Goal: Information Seeking & Learning: Check status

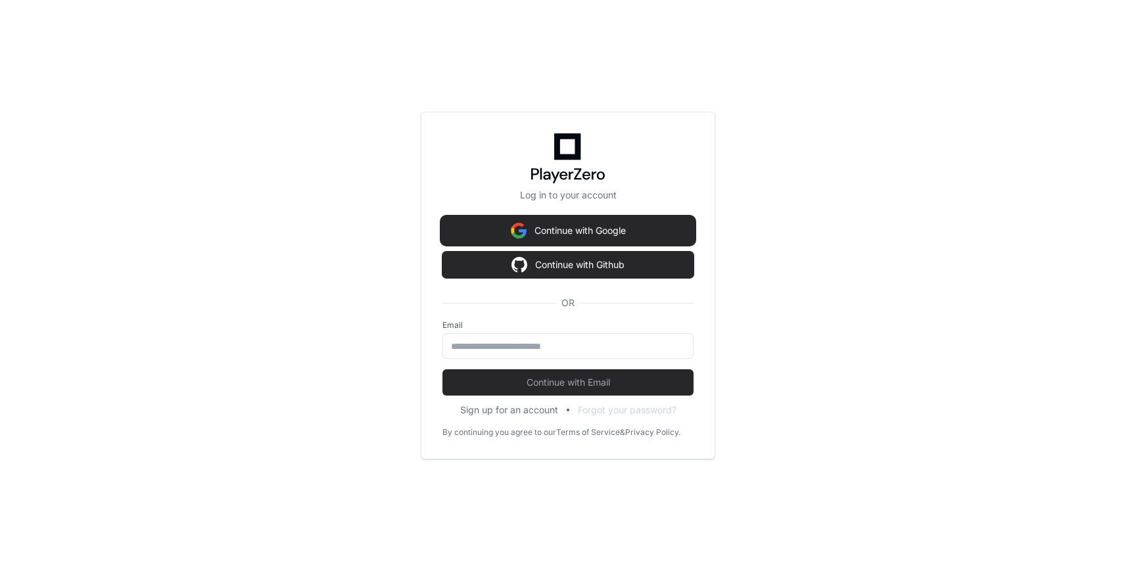
click at [550, 235] on button "Continue with Google" at bounding box center [567, 231] width 251 height 26
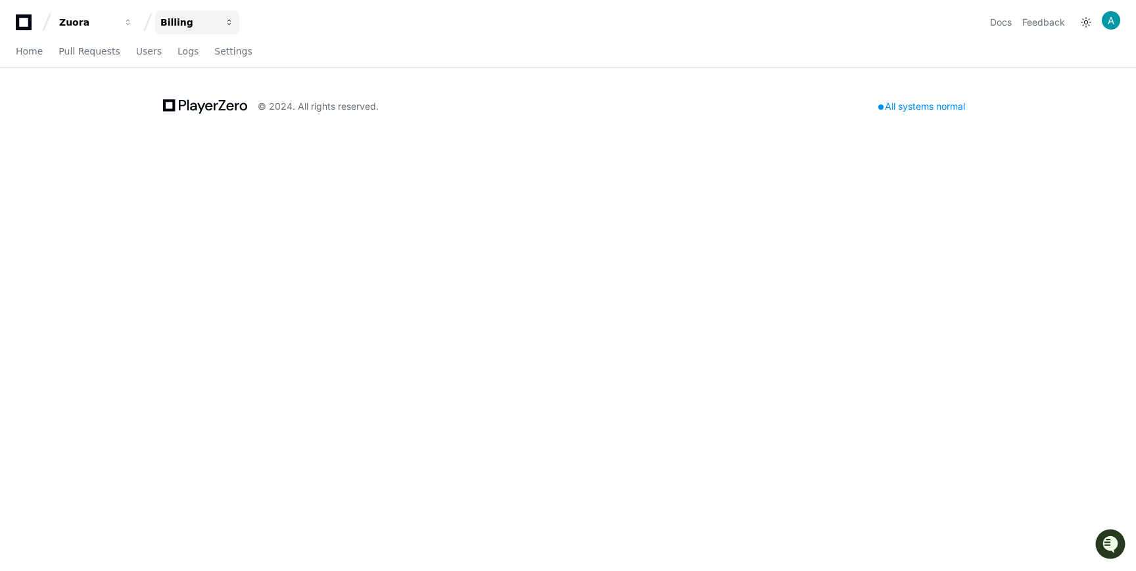
click at [116, 26] on div "Billing" at bounding box center [87, 22] width 57 height 13
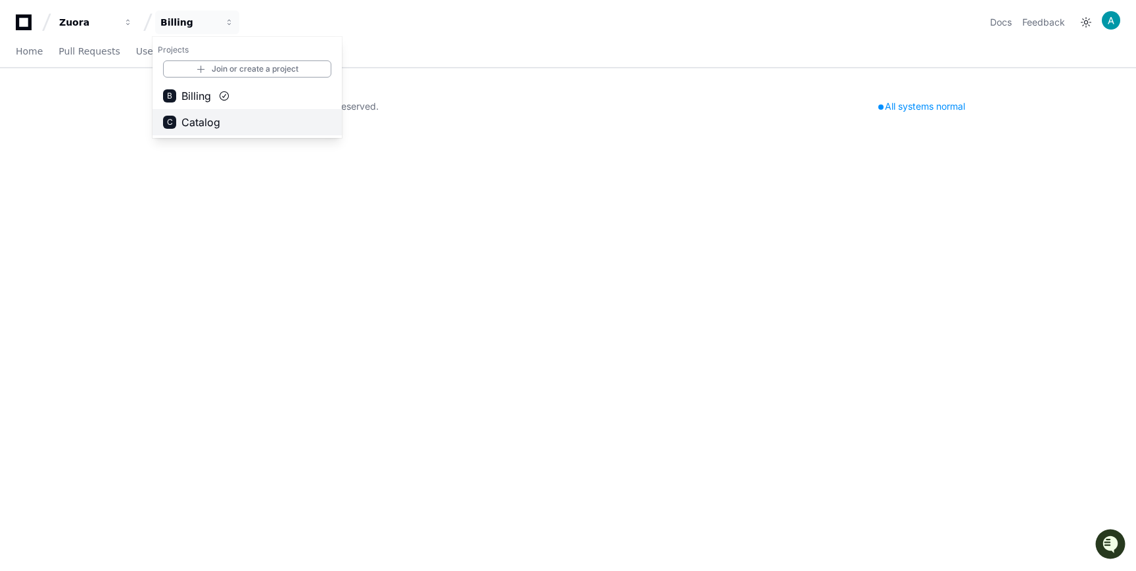
click at [193, 126] on span "Catalog" at bounding box center [200, 122] width 39 height 16
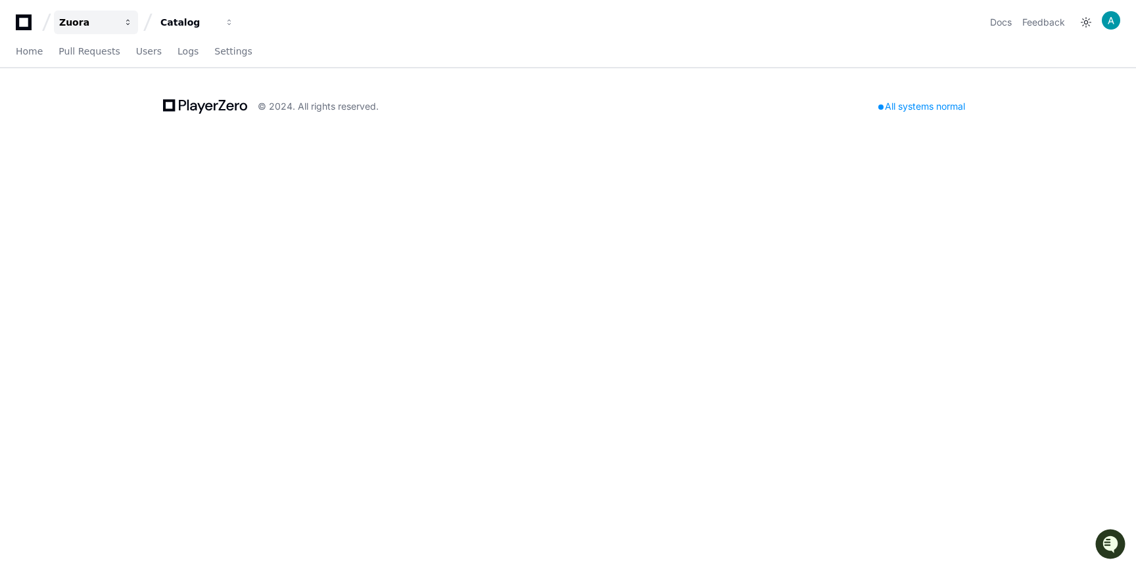
click at [68, 24] on div "Zuora" at bounding box center [87, 22] width 57 height 13
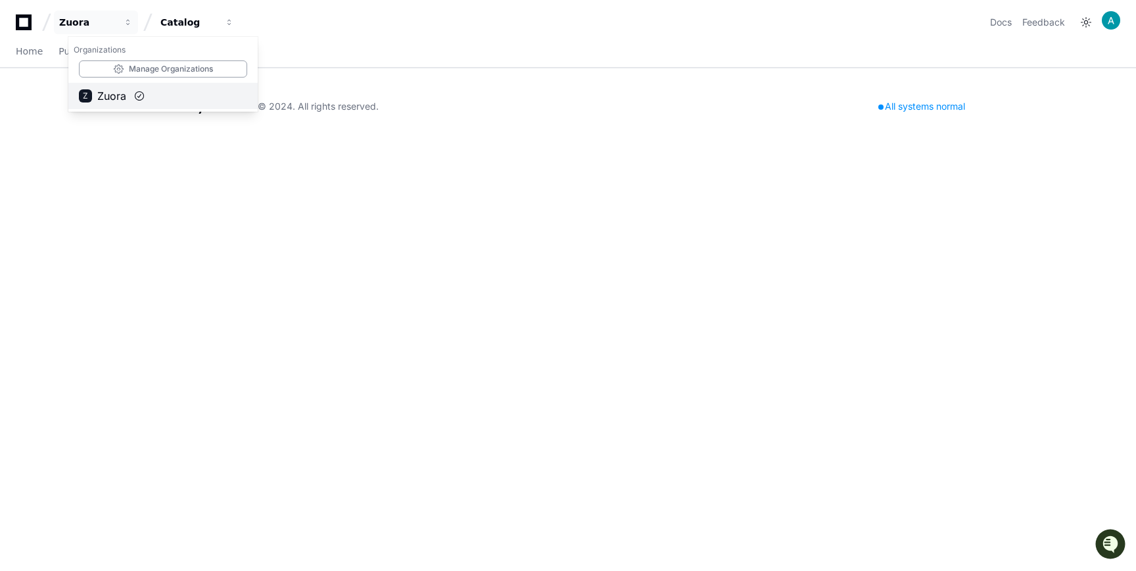
click at [114, 91] on span "Zuora" at bounding box center [111, 96] width 29 height 16
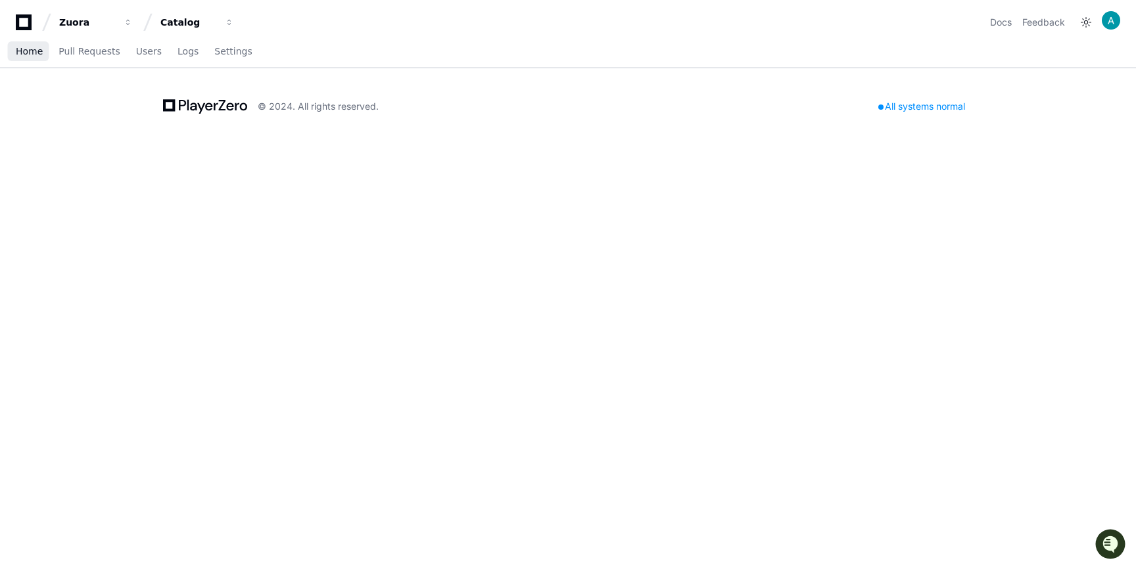
click at [34, 55] on span "Home" at bounding box center [29, 51] width 27 height 8
click at [264, 118] on div "© 2024. All rights reserved." at bounding box center [271, 107] width 216 height 24
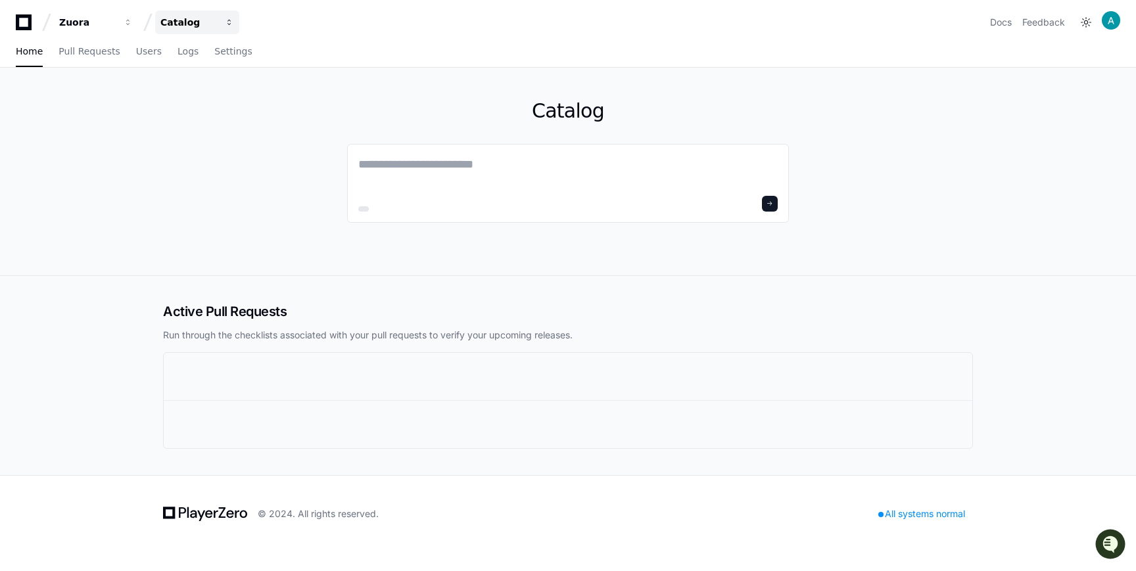
click at [116, 24] on div "Catalog" at bounding box center [87, 22] width 57 height 13
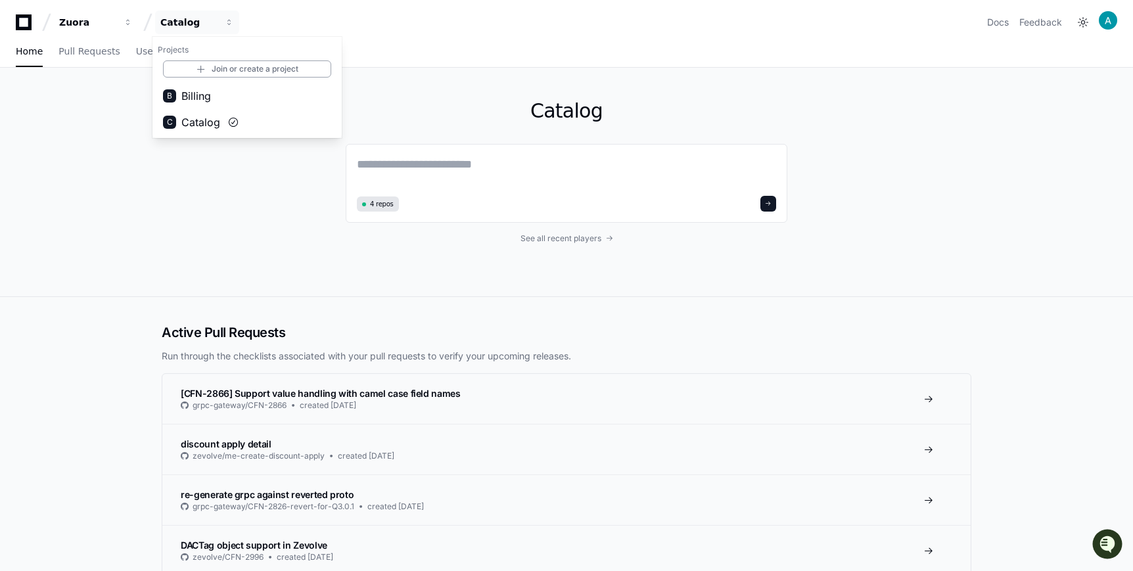
click at [82, 152] on div "Catalog 4 repos See all recent players" at bounding box center [566, 182] width 1133 height 229
click at [116, 22] on div "Catalog" at bounding box center [87, 22] width 57 height 13
click at [78, 20] on div "Zuora" at bounding box center [87, 22] width 57 height 13
click at [591, 56] on div "Home Pull Requests Users Logs Settings" at bounding box center [567, 52] width 1102 height 30
click at [578, 243] on span "See all recent players" at bounding box center [561, 238] width 81 height 11
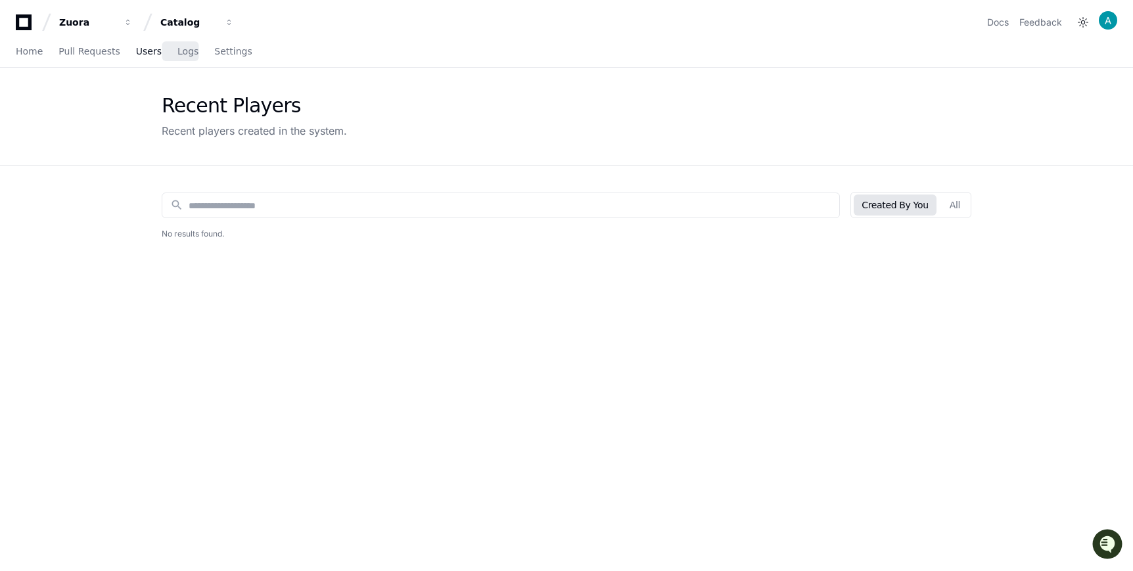
click at [136, 51] on span "Users" at bounding box center [149, 51] width 26 height 8
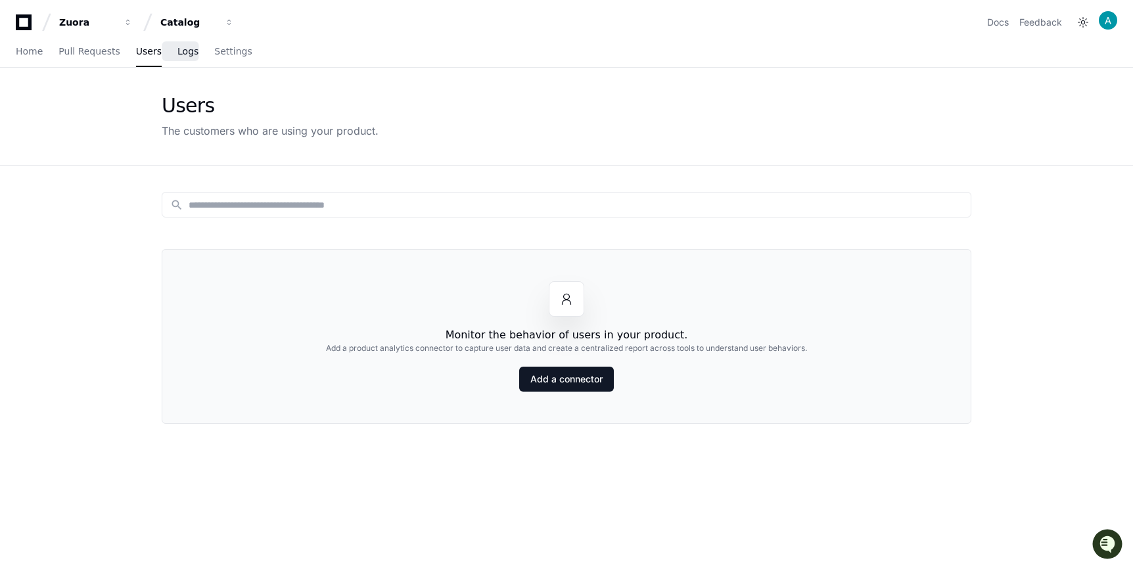
click at [186, 55] on span "Logs" at bounding box center [187, 51] width 21 height 8
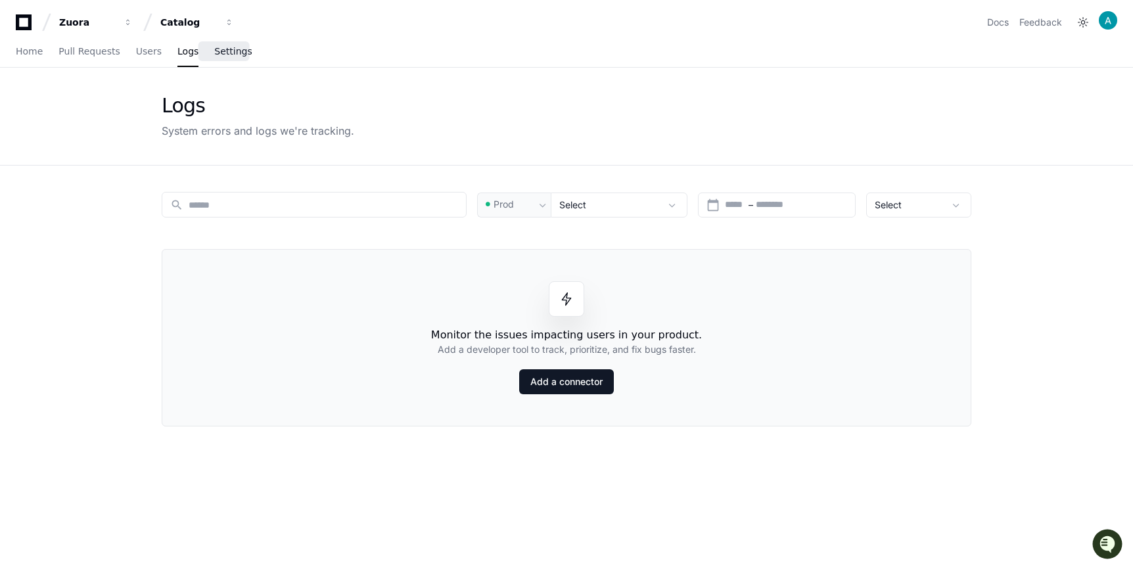
click at [225, 54] on span "Settings" at bounding box center [232, 51] width 37 height 8
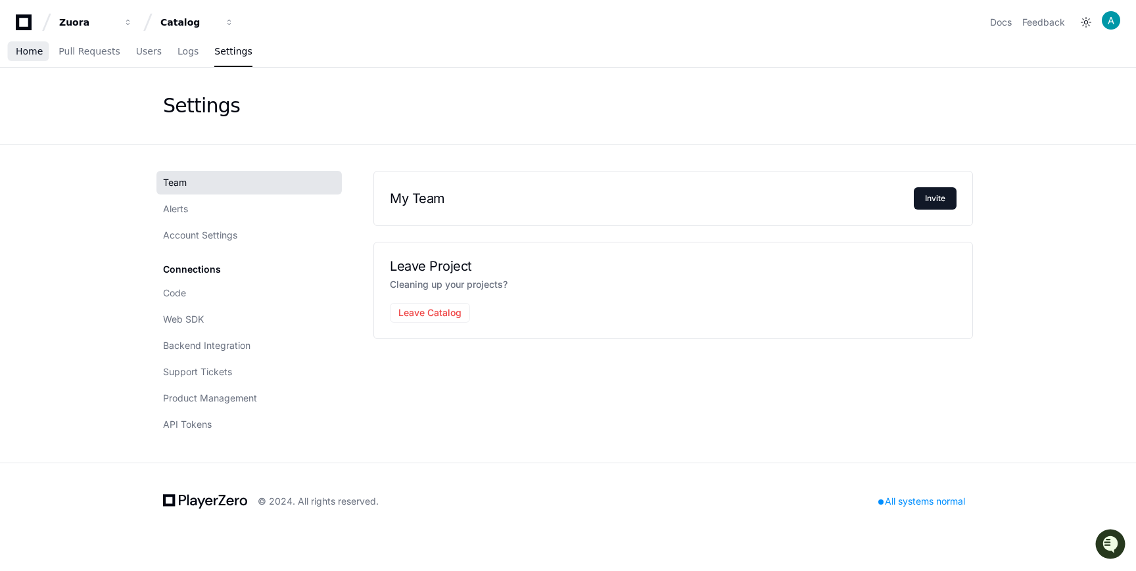
click at [30, 53] on span "Home" at bounding box center [29, 51] width 27 height 8
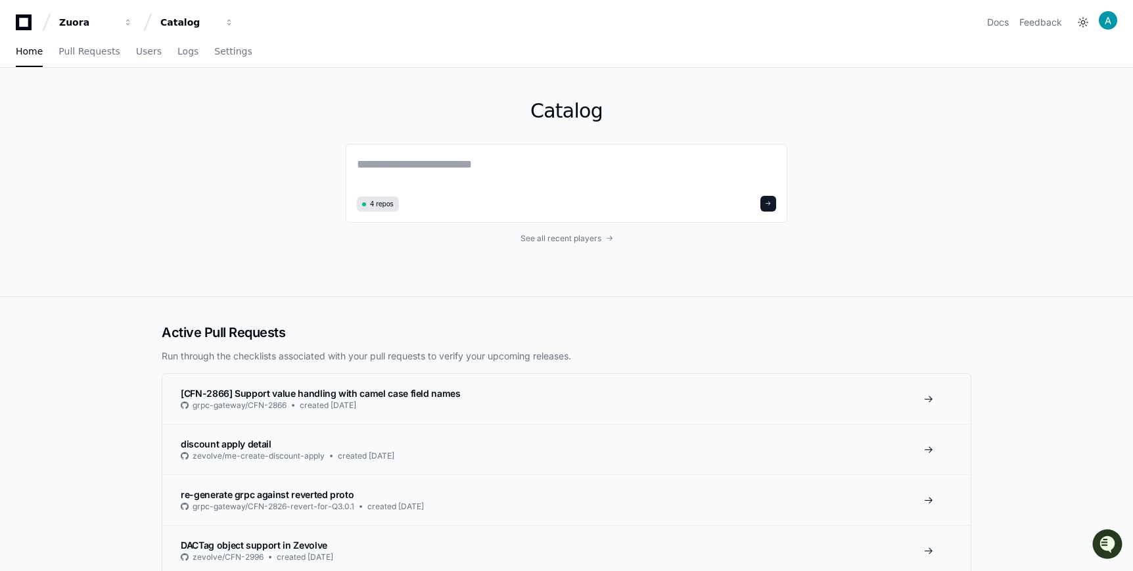
click at [241, 49] on div "Home Pull Requests Users Logs Settings" at bounding box center [567, 52] width 1102 height 30
click at [228, 50] on span "Settings" at bounding box center [232, 51] width 37 height 8
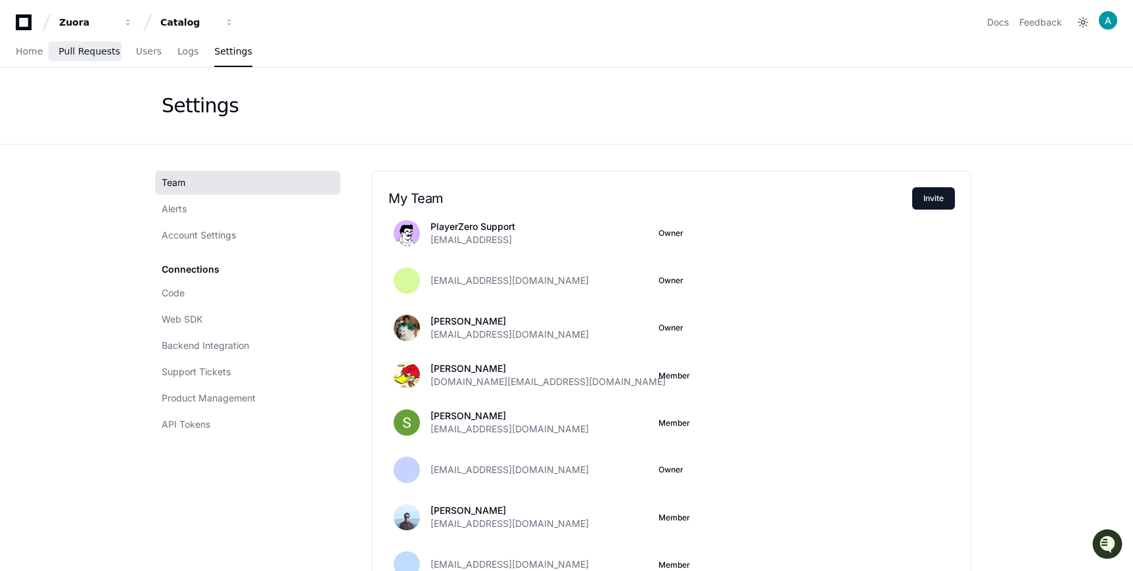
click at [76, 53] on span "Pull Requests" at bounding box center [89, 51] width 61 height 8
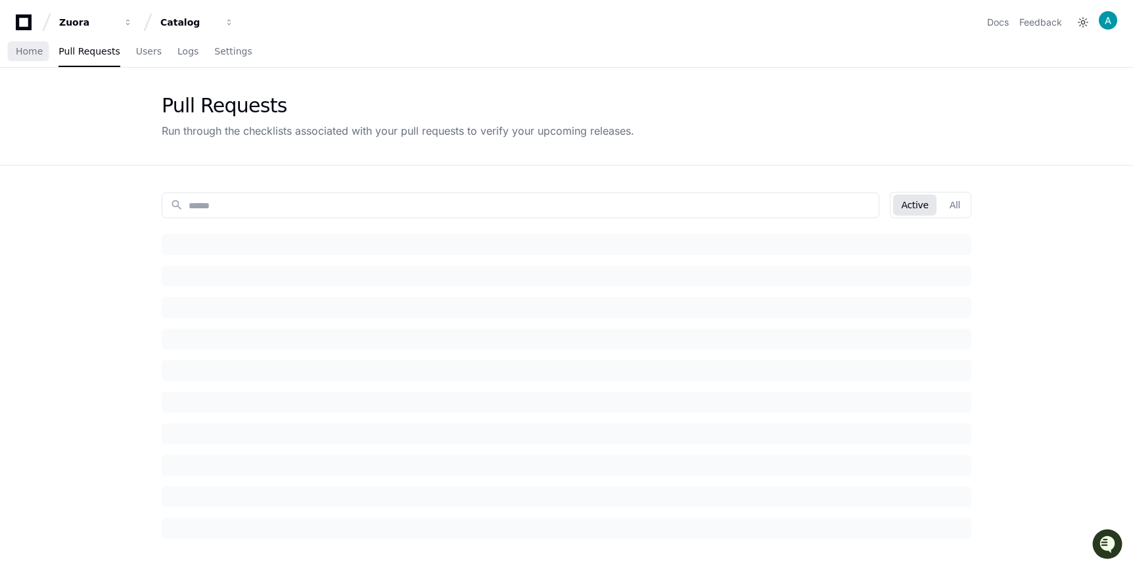
click at [25, 54] on span "Home" at bounding box center [29, 51] width 27 height 8
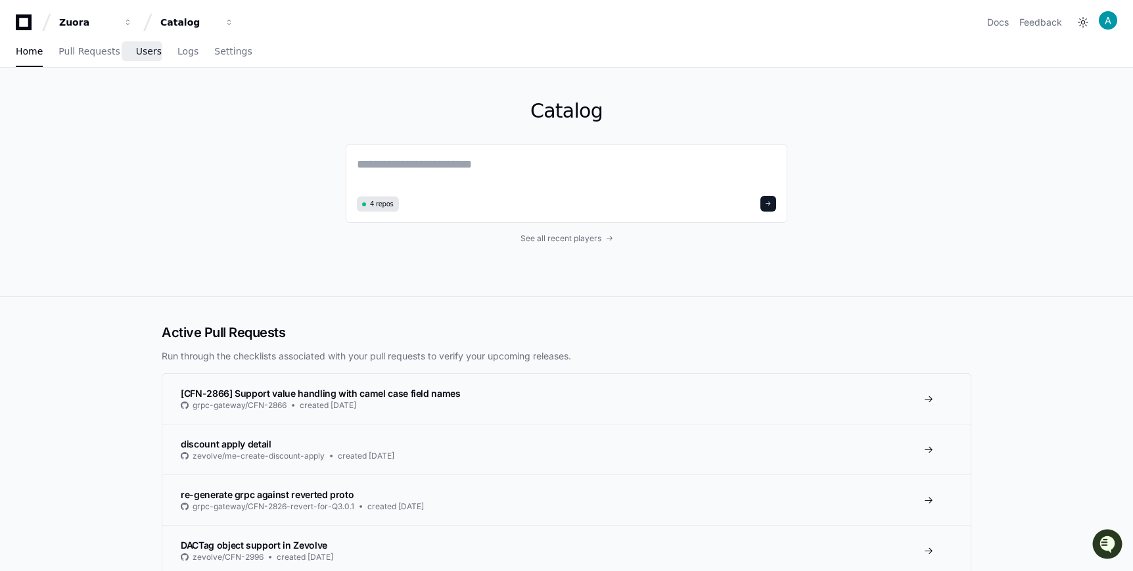
click at [151, 55] on span "Users" at bounding box center [149, 51] width 26 height 8
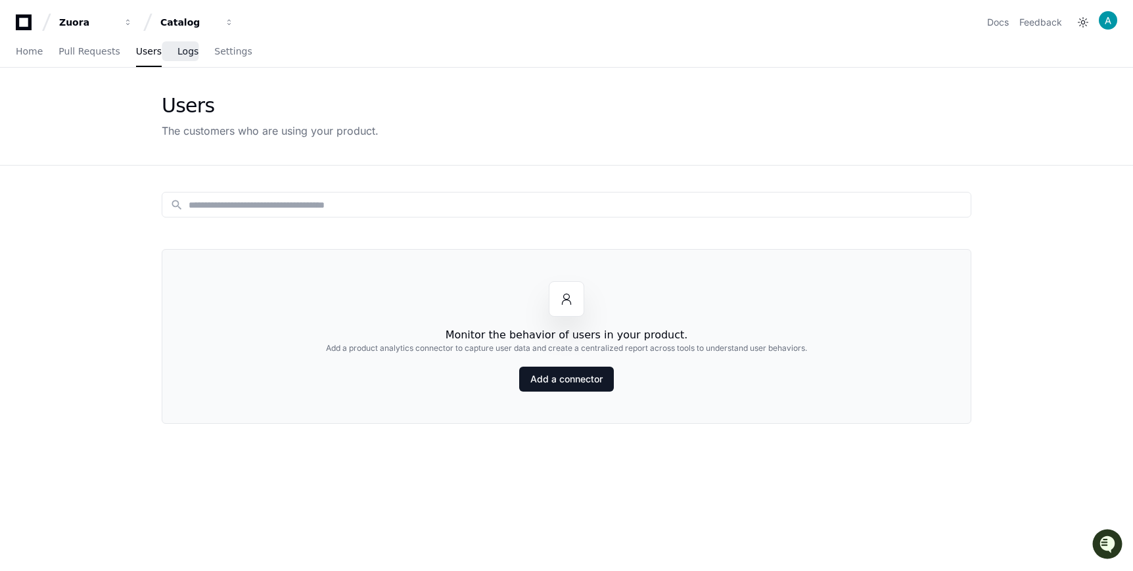
click at [179, 57] on link "Logs" at bounding box center [187, 52] width 21 height 30
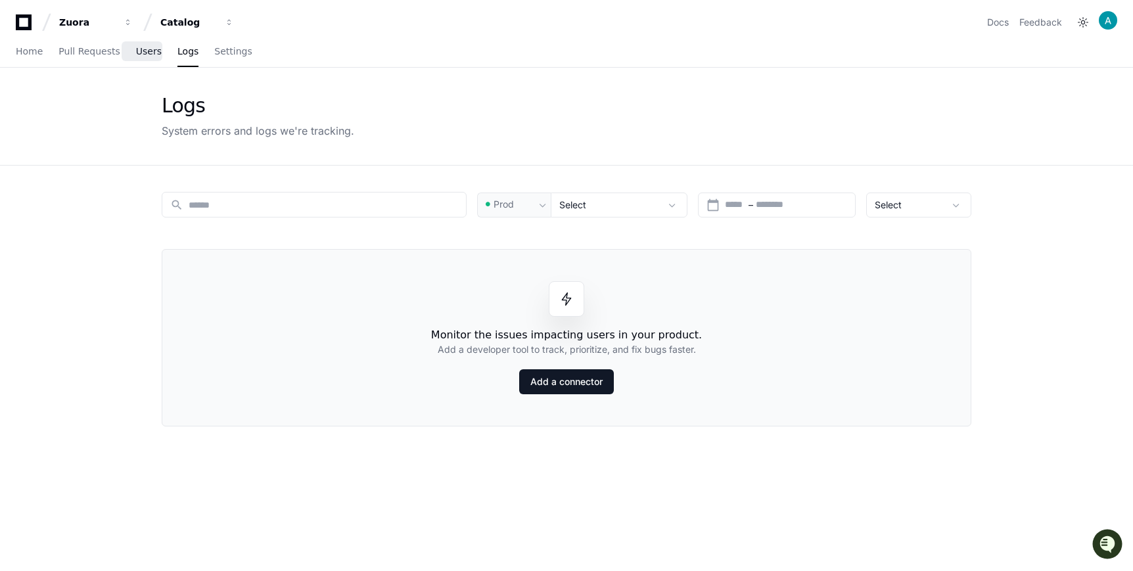
click at [141, 51] on span "Users" at bounding box center [149, 51] width 26 height 8
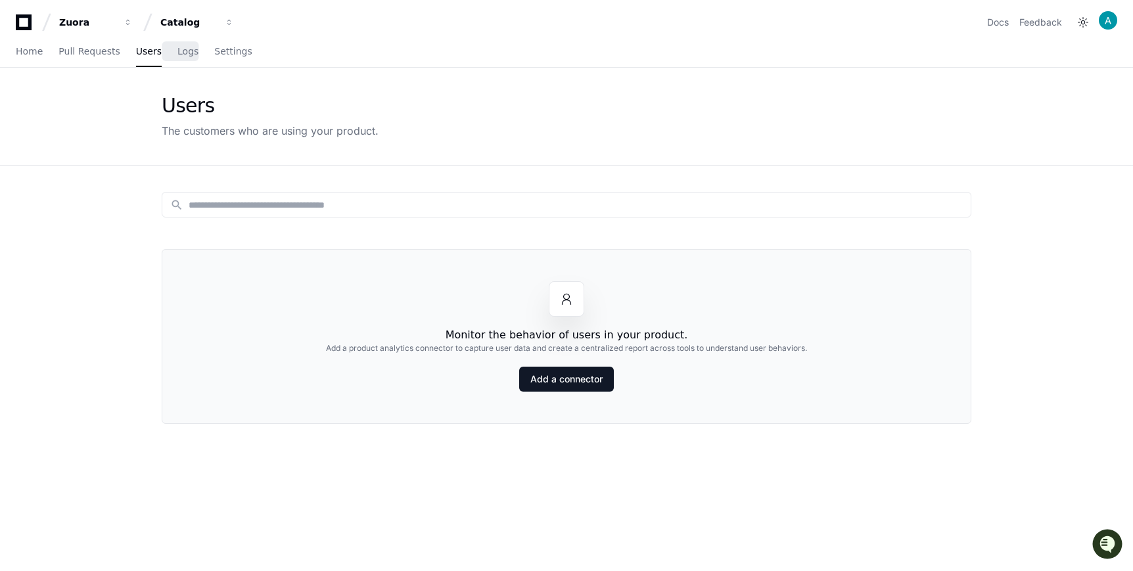
click at [204, 52] on div "Home Pull Requests Users Logs Settings" at bounding box center [134, 52] width 237 height 30
click at [17, 53] on span "Home" at bounding box center [29, 51] width 27 height 8
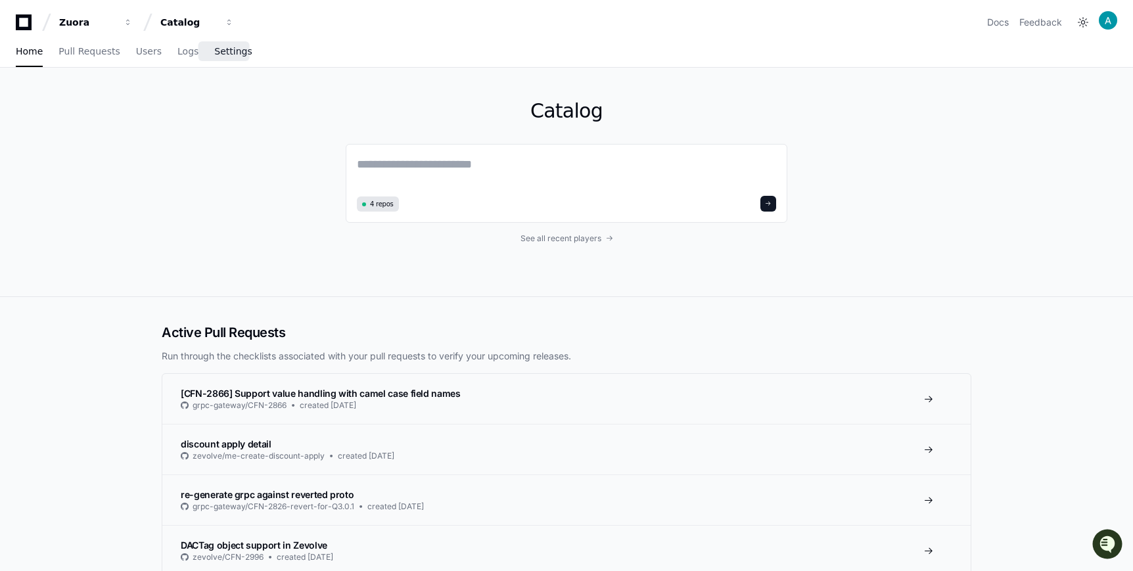
click at [214, 37] on link "Settings" at bounding box center [232, 52] width 37 height 30
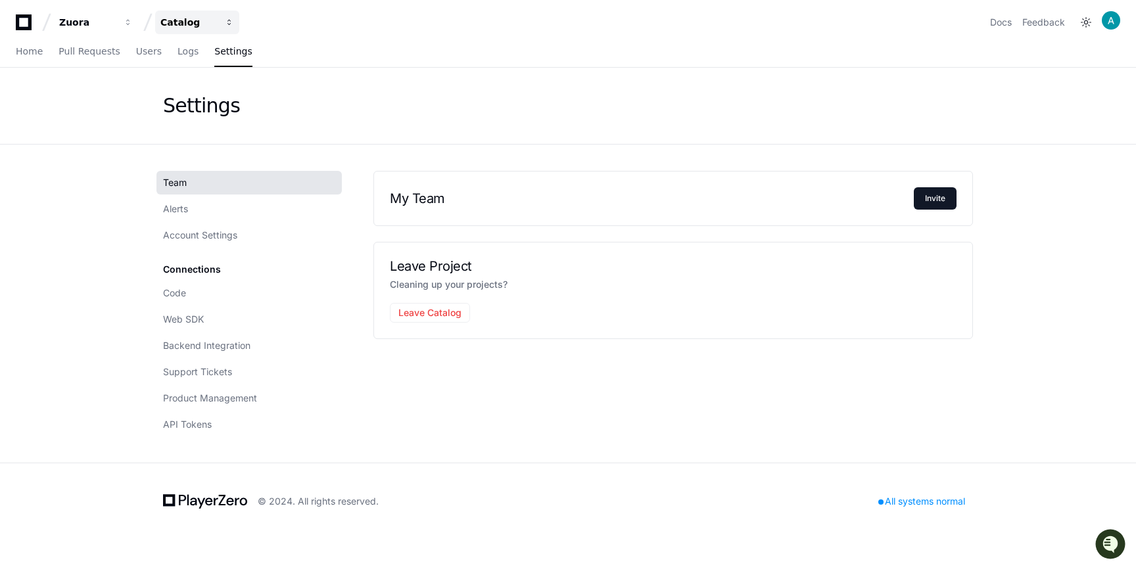
click at [116, 20] on div "Catalog" at bounding box center [87, 22] width 57 height 13
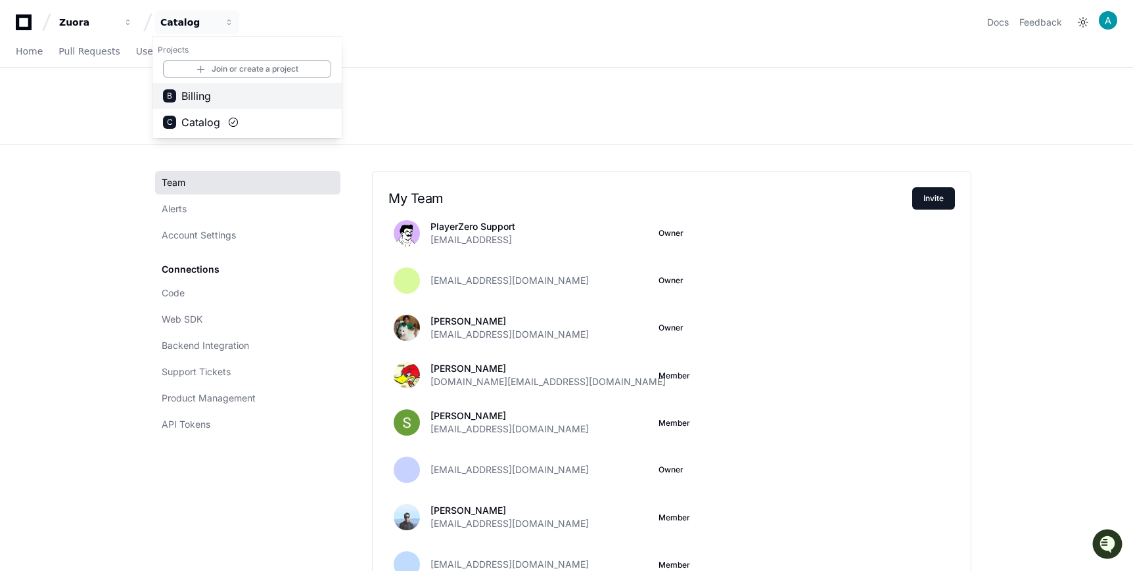
click at [211, 96] on span "Billing" at bounding box center [196, 96] width 30 height 16
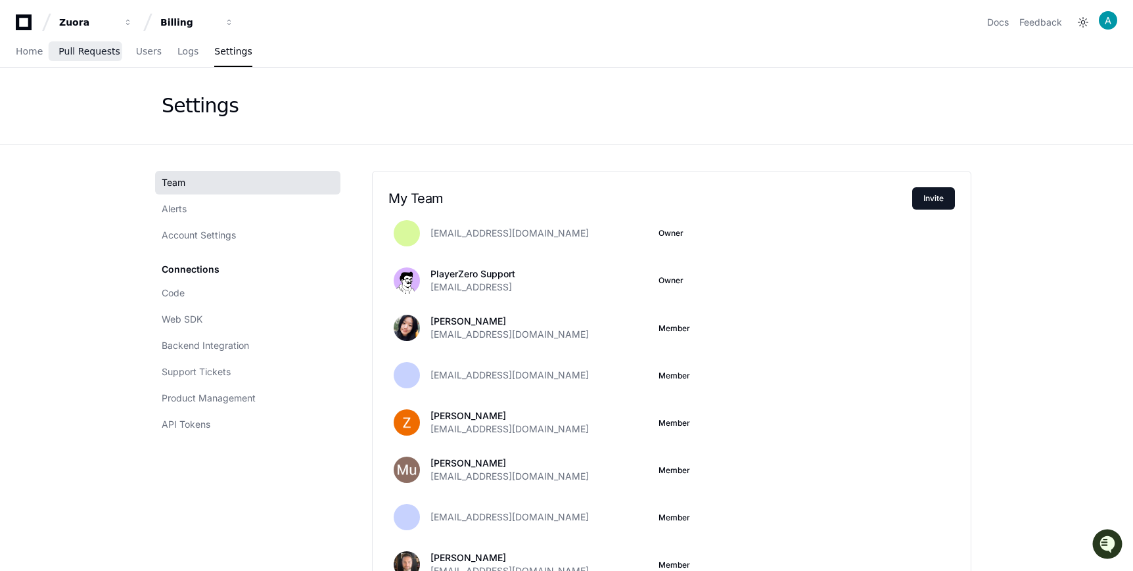
click at [85, 57] on link "Pull Requests" at bounding box center [89, 52] width 61 height 30
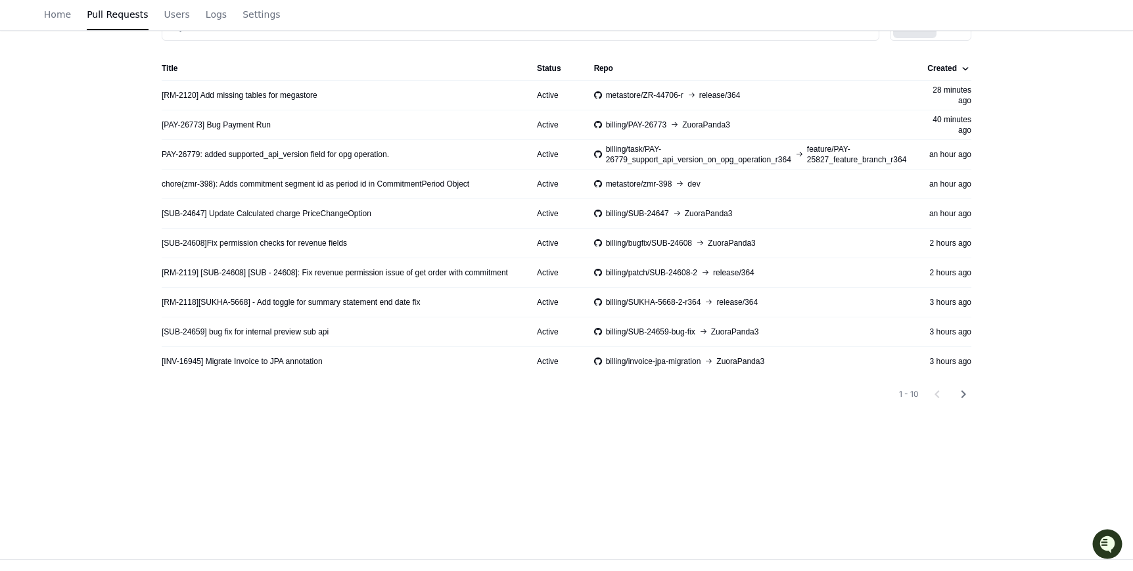
scroll to position [178, 0]
click at [972, 394] on mat-icon "chevron_right" at bounding box center [964, 394] width 16 height 16
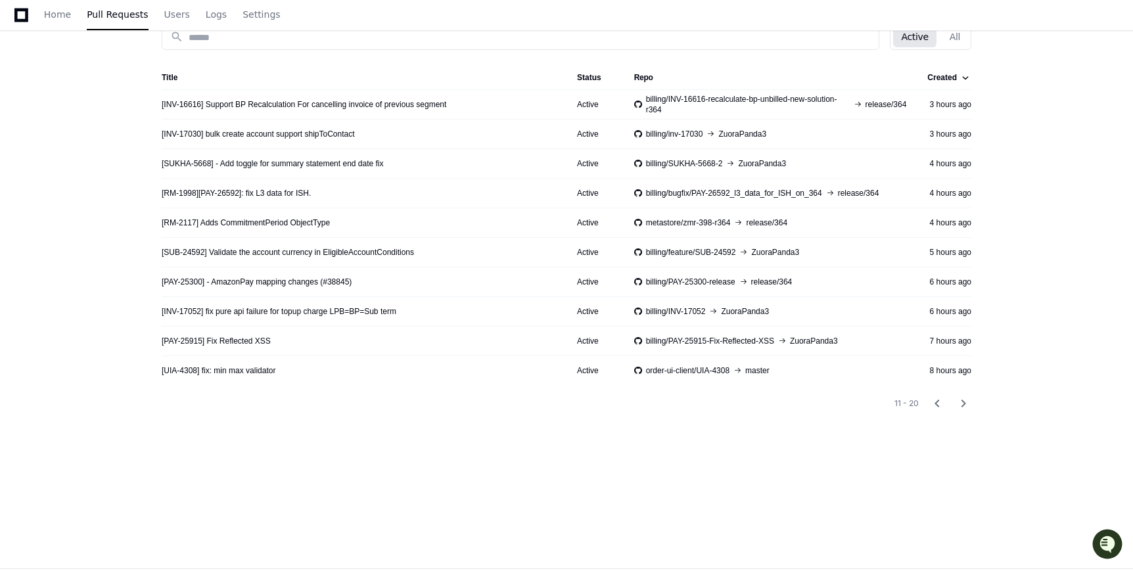
scroll to position [180, 0]
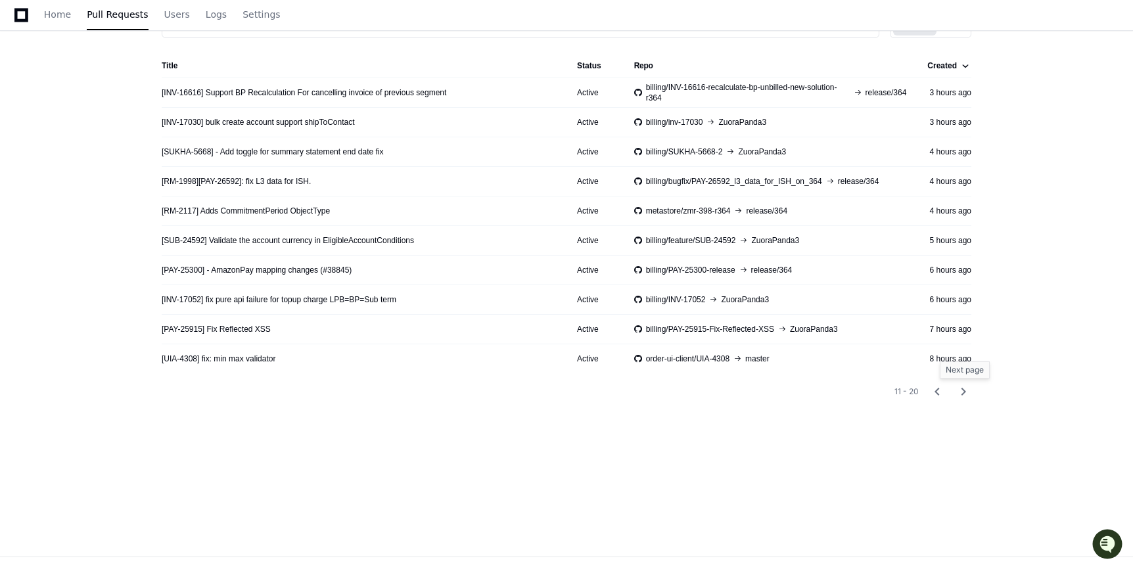
click at [964, 392] on mat-icon "chevron_right" at bounding box center [964, 392] width 16 height 16
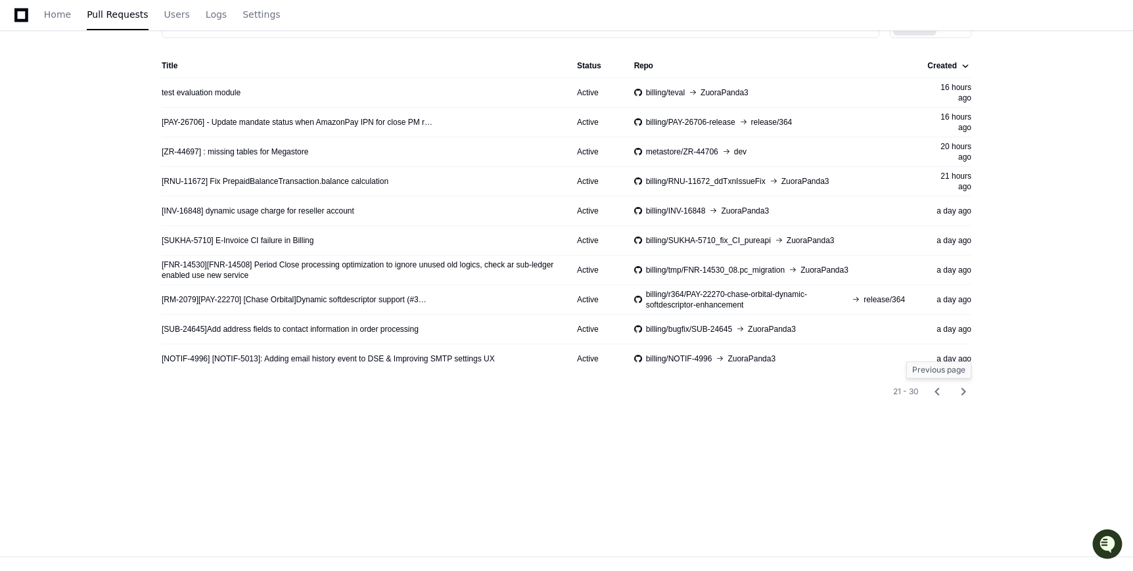
click at [935, 396] on mat-icon "chevron_left" at bounding box center [937, 392] width 16 height 16
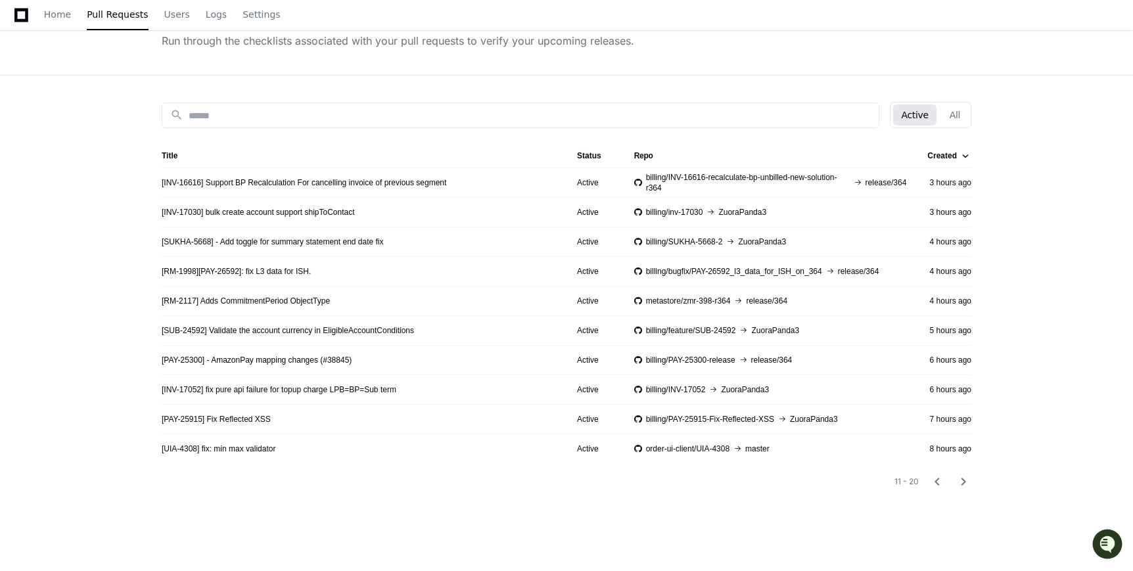
scroll to position [89, 0]
click at [270, 361] on link "[PAY-25300] - AmazonPay mapping changes (#38845)" at bounding box center [257, 361] width 190 height 11
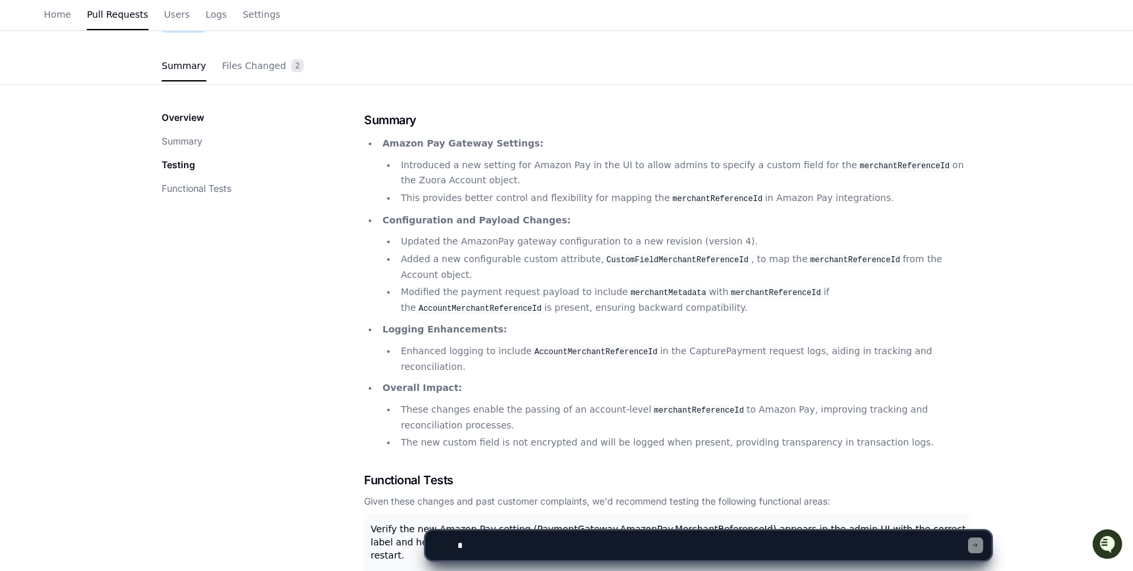
scroll to position [38, 0]
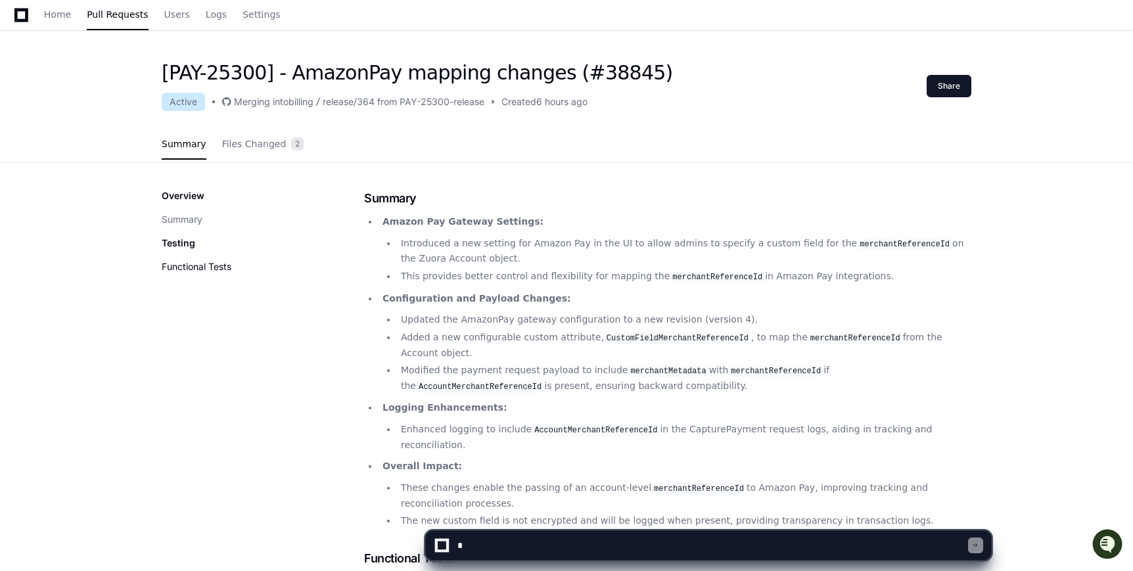
click at [208, 271] on button "Functional Tests" at bounding box center [197, 266] width 70 height 13
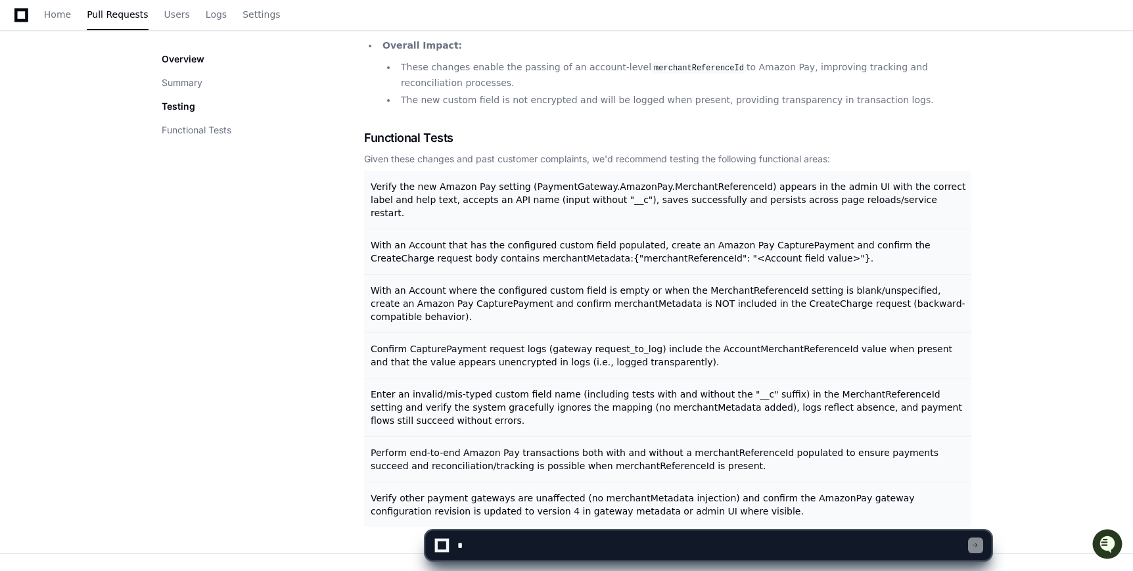
scroll to position [486, 0]
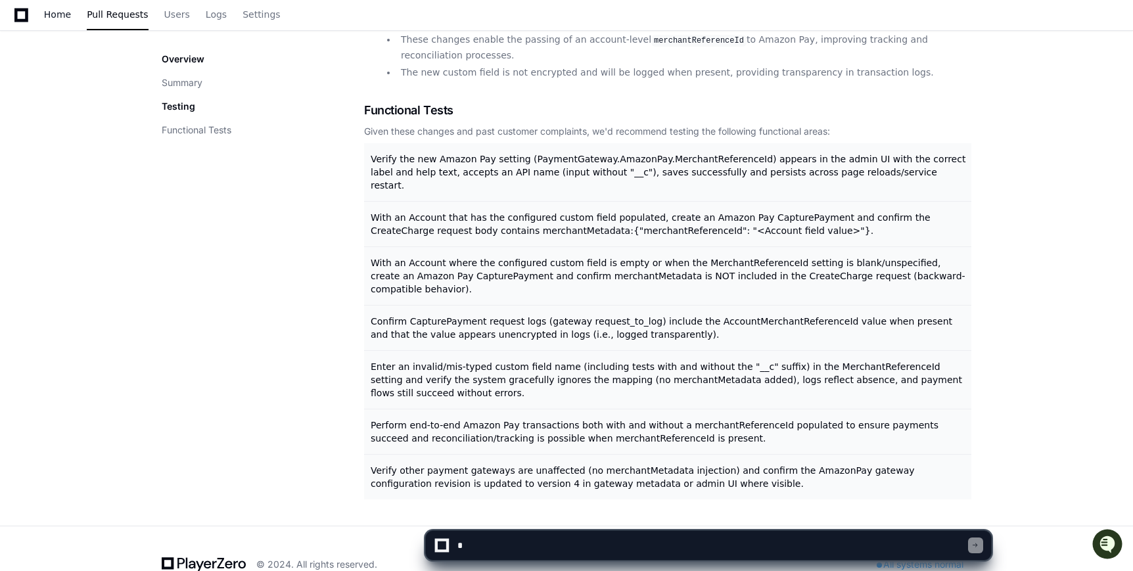
scroll to position [89, 0]
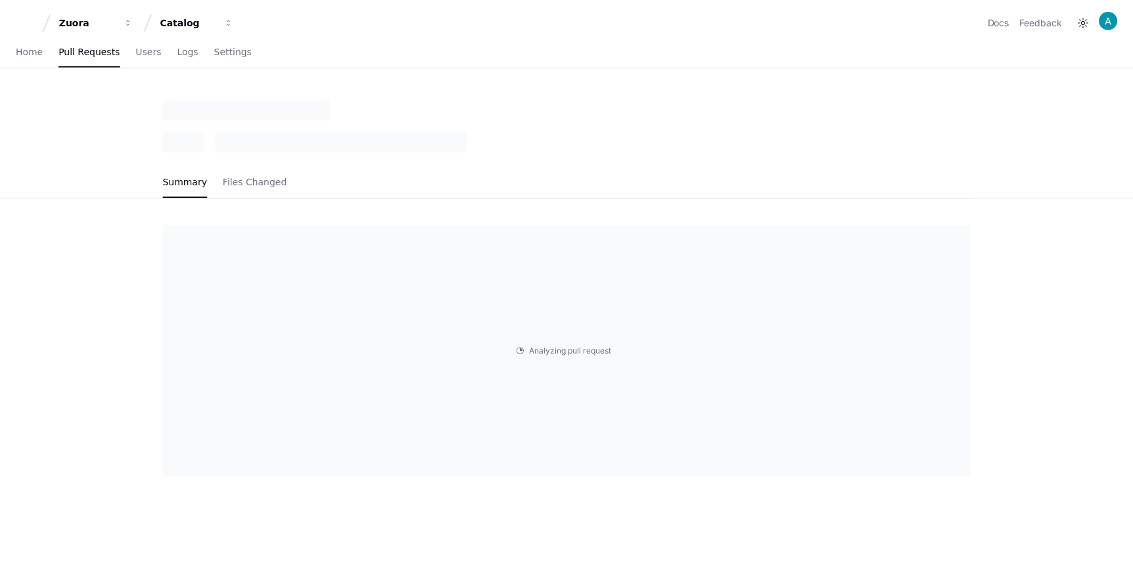
scroll to position [1, 0]
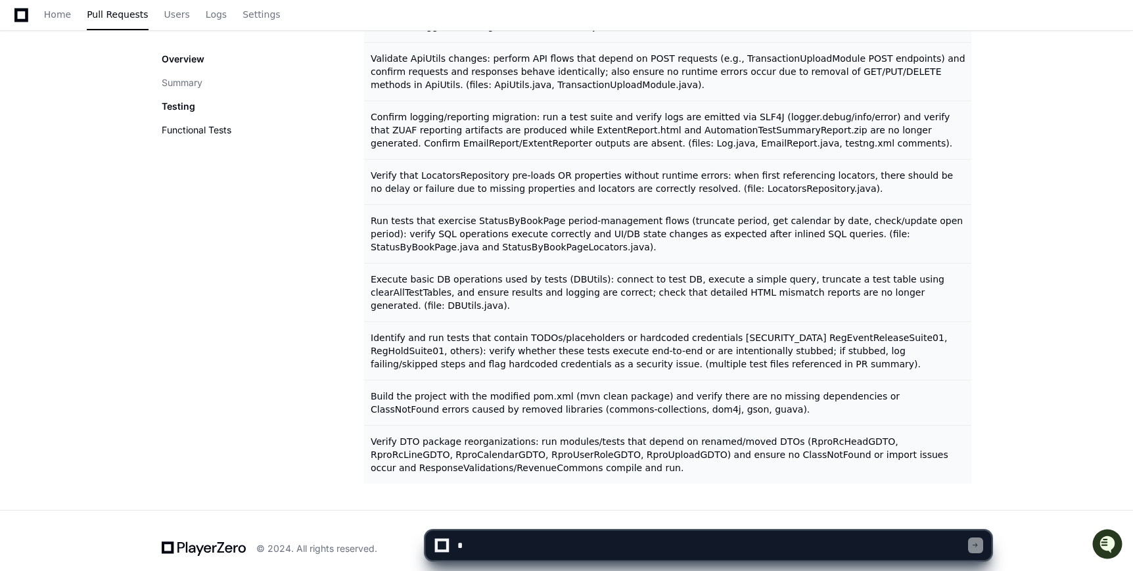
click at [188, 128] on button "Functional Tests" at bounding box center [197, 130] width 70 height 13
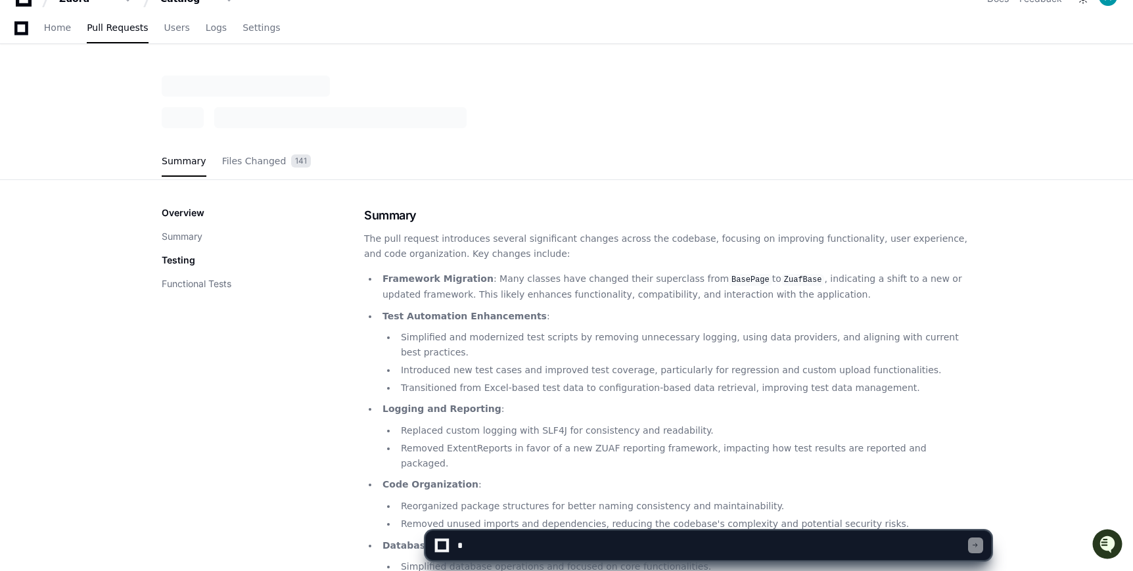
scroll to position [0, 0]
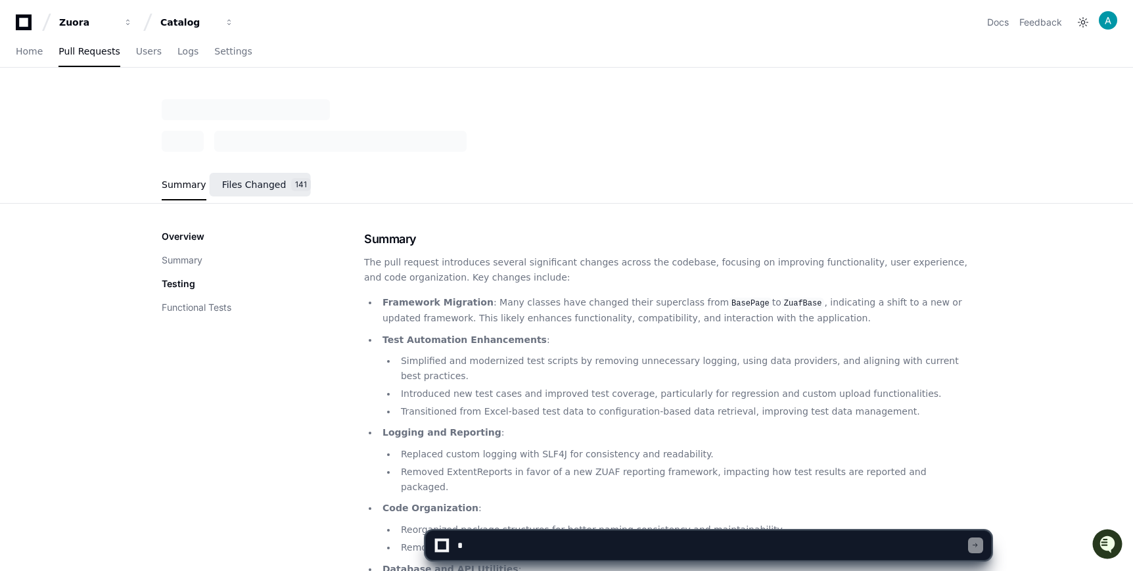
click at [252, 191] on link "Files Changed 141" at bounding box center [266, 185] width 89 height 35
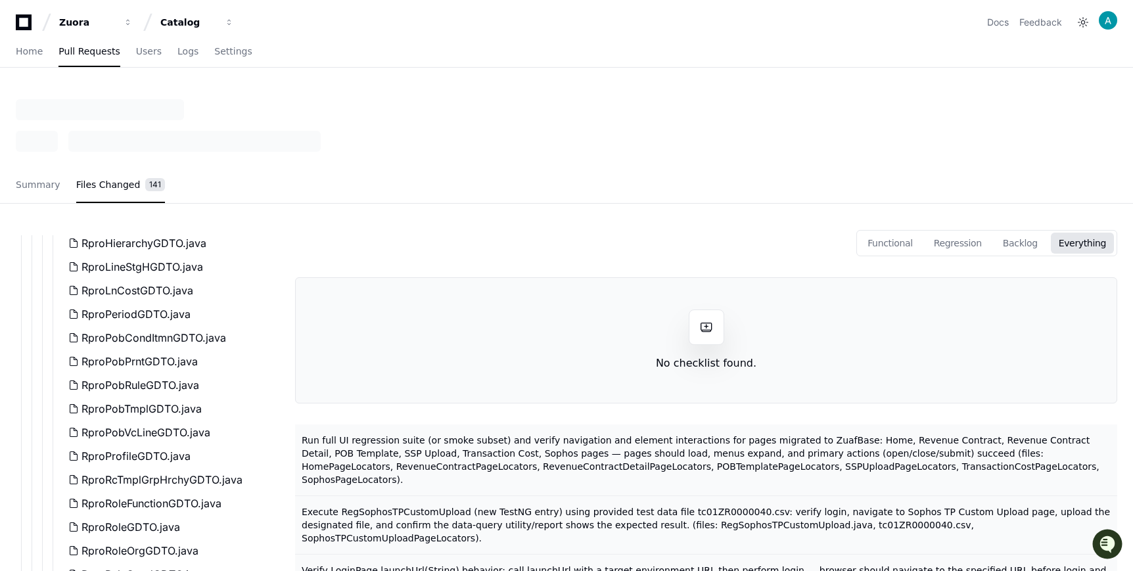
scroll to position [1062, 0]
click at [34, 187] on span "Summary" at bounding box center [38, 185] width 45 height 8
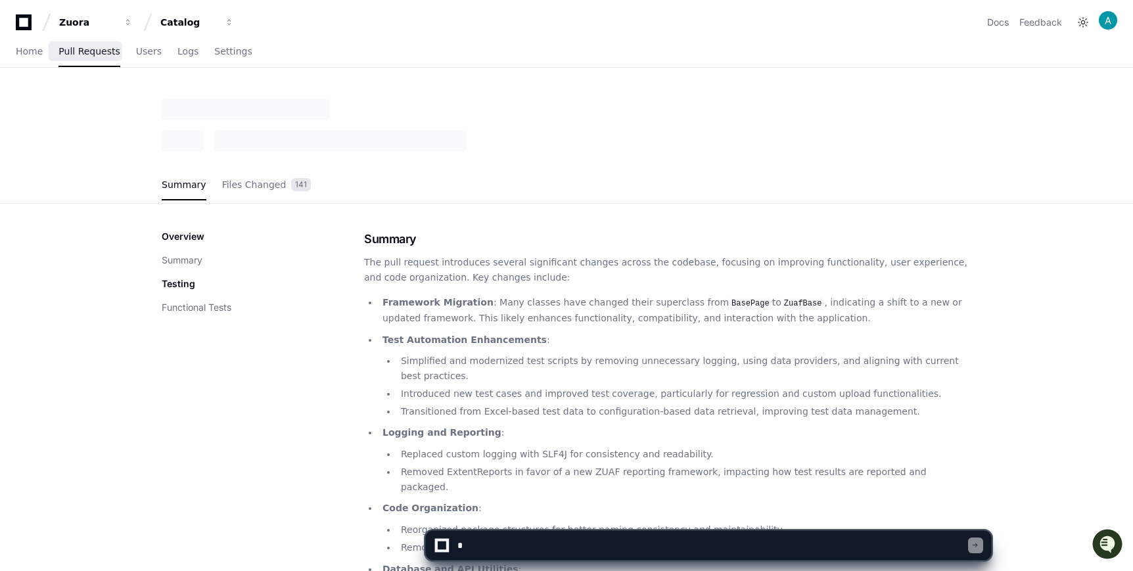
click at [82, 48] on span "Pull Requests" at bounding box center [89, 51] width 61 height 8
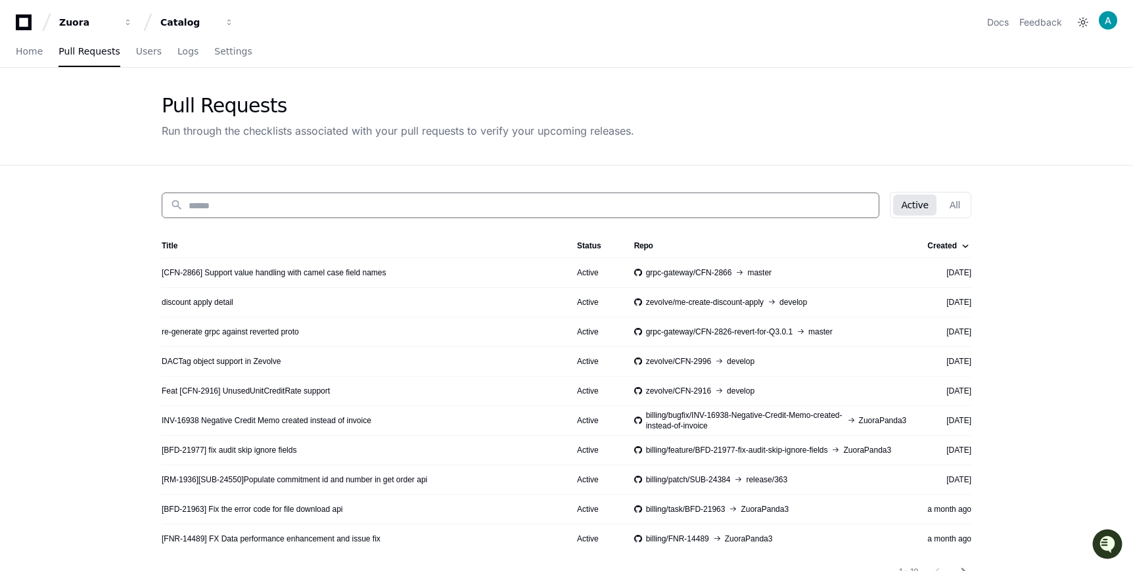
click at [515, 207] on input at bounding box center [530, 205] width 682 height 13
paste input "**********"
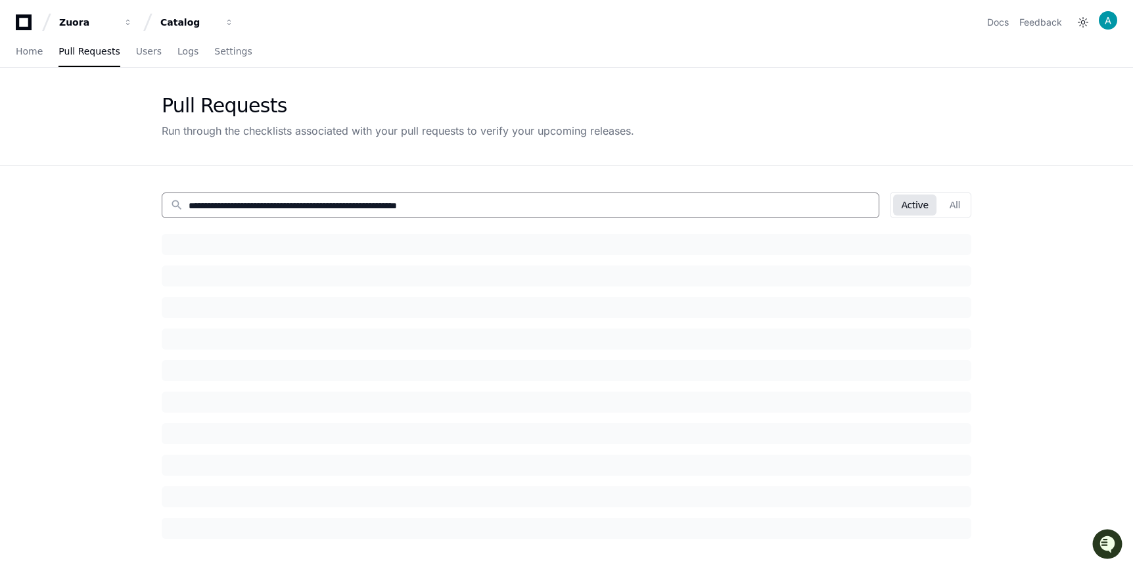
type input "**********"
drag, startPoint x: 503, startPoint y: 204, endPoint x: 177, endPoint y: 195, distance: 326.2
click at [177, 195] on div "**********" at bounding box center [521, 206] width 718 height 26
